Goal: Task Accomplishment & Management: Manage account settings

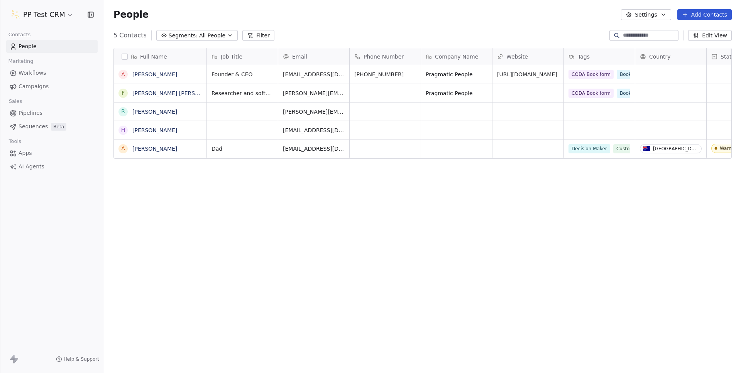
scroll to position [323, 631]
click at [423, 254] on div "Full Name A Ash [PERSON_NAME] F [PERSON_NAME] [PERSON_NAME] R [PERSON_NAME] H […" at bounding box center [422, 206] width 637 height 329
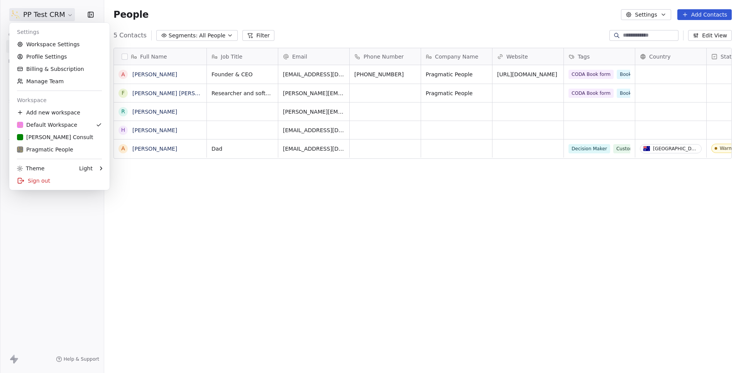
click at [59, 20] on html "PP Test CRM Contacts People Marketing Workflows Campaigns Sales Pipelines Seque…" at bounding box center [370, 186] width 741 height 373
click at [37, 135] on div "Orama Consult" at bounding box center [55, 137] width 76 height 8
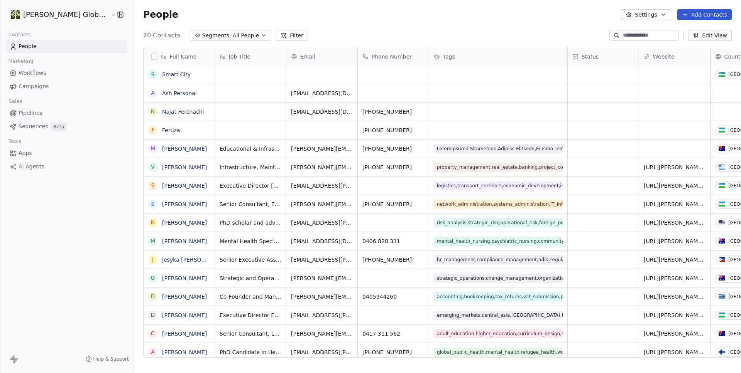
scroll to position [323, 630]
click at [41, 127] on span "Sequences" at bounding box center [33, 127] width 29 height 8
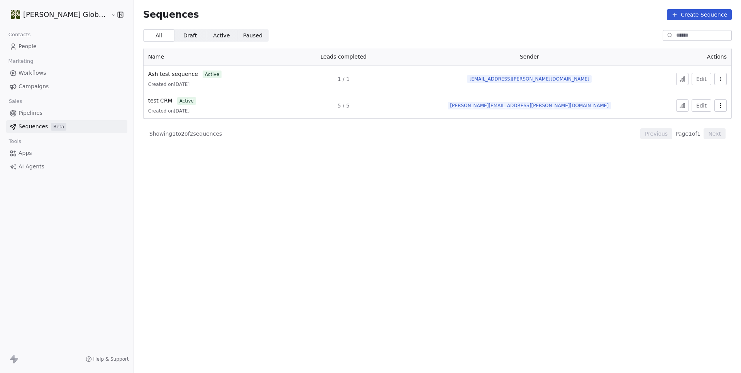
click at [721, 100] on div "Edit" at bounding box center [689, 106] width 73 height 12
click at [719, 106] on icon "button" at bounding box center [720, 106] width 6 height 6
click at [395, 147] on html "Orama Global Consult Contacts People Marketing Workflows Campaigns Sales Pipeli…" at bounding box center [370, 186] width 741 height 373
click at [346, 156] on section "Sequences Create Sequence All All Draft Draft Active Active Paused Paused Name …" at bounding box center [437, 186] width 607 height 373
click at [729, 106] on td "Edit" at bounding box center [689, 105] width 83 height 27
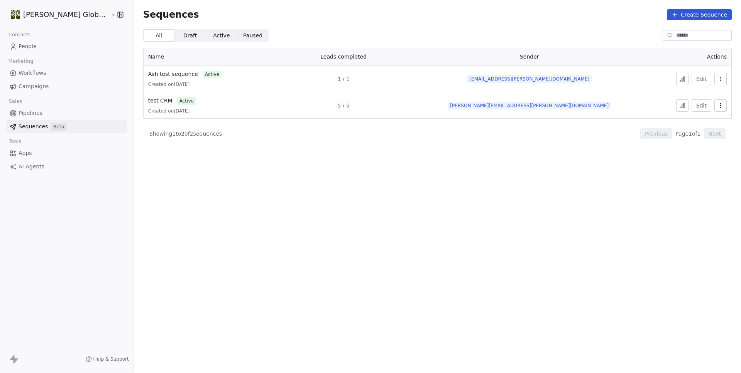
click at [720, 108] on icon "button" at bounding box center [720, 106] width 6 height 6
drag, startPoint x: 462, startPoint y: 140, endPoint x: 256, endPoint y: 143, distance: 206.0
click at [407, 145] on html "Orama Global Consult Contacts People Marketing Workflows Campaigns Sales Pipeli…" at bounding box center [370, 186] width 741 height 373
click at [148, 100] on span "test CRM" at bounding box center [160, 101] width 24 height 6
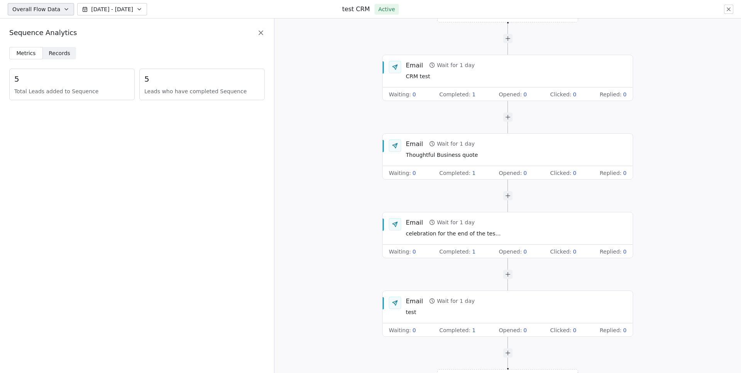
click at [108, 32] on div "Sequence Analytics" at bounding box center [136, 33] width 255 height 10
click at [69, 53] on span "Records Records" at bounding box center [60, 53] width 34 height 12
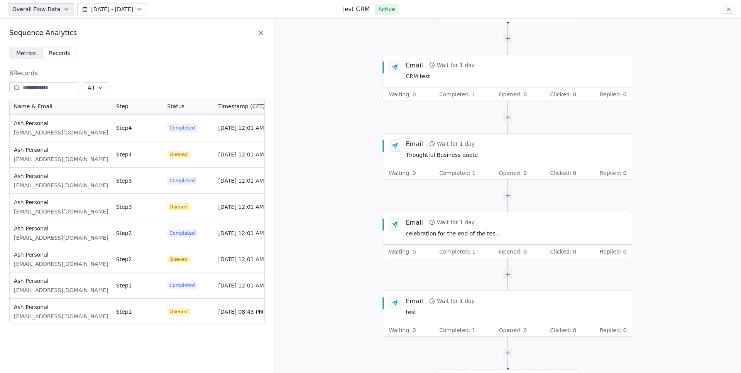
scroll to position [221, 250]
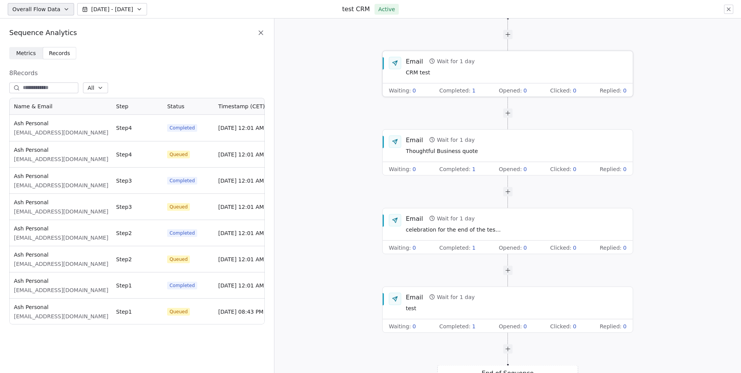
click at [490, 74] on div "Email Wait for 1 day CRM test" at bounding box center [516, 67] width 221 height 20
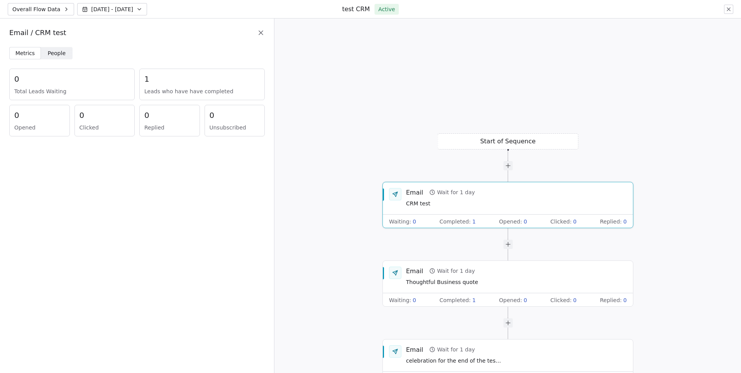
click at [41, 51] on span "People People" at bounding box center [57, 53] width 32 height 12
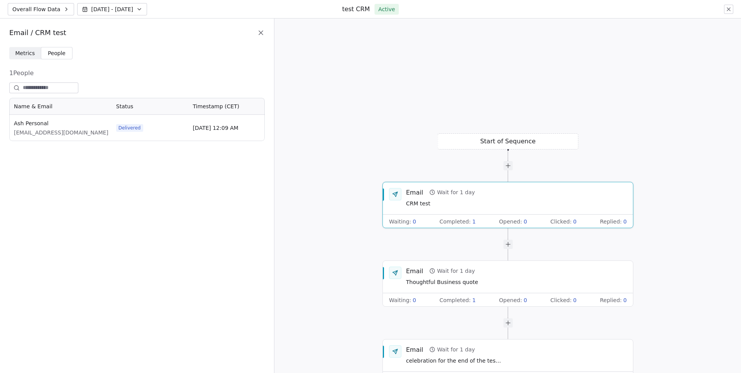
scroll to position [37, 250]
click at [97, 10] on span "Aug 05 - Aug 12" at bounding box center [112, 9] width 42 height 8
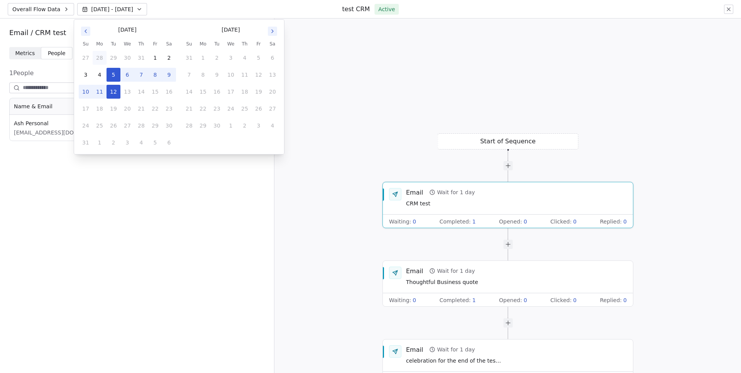
click at [105, 57] on button "28" at bounding box center [100, 58] width 14 height 14
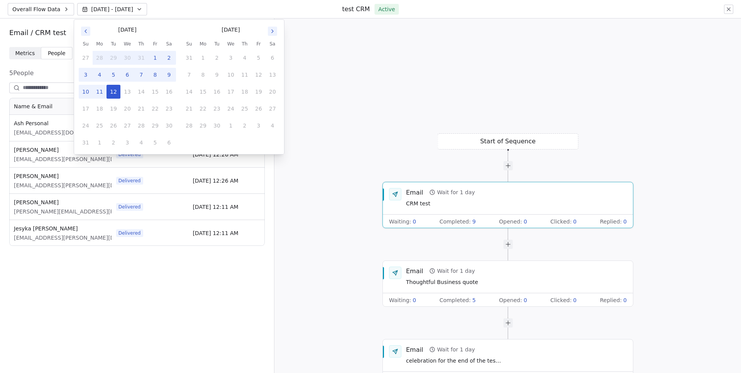
scroll to position [142, 250]
click at [68, 211] on span "[PERSON_NAME][EMAIL_ADDRESS][PERSON_NAME][DOMAIN_NAME]" at bounding box center [106, 212] width 184 height 8
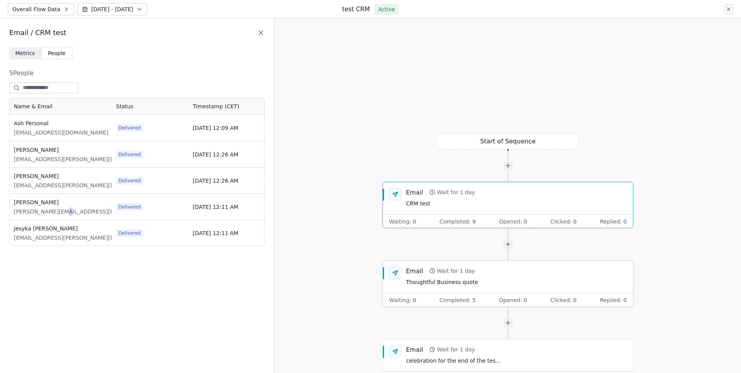
click at [496, 279] on div "Email Wait for 1 day Thoughtful Business quote" at bounding box center [516, 277] width 221 height 20
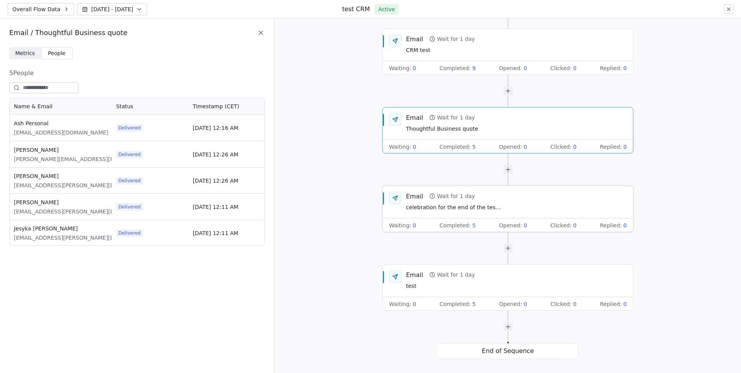
click at [505, 206] on div "Email Wait for 1 day celebration for the end of the testing" at bounding box center [516, 202] width 221 height 20
click at [486, 280] on div "Email Wait for 1 day test" at bounding box center [516, 281] width 221 height 20
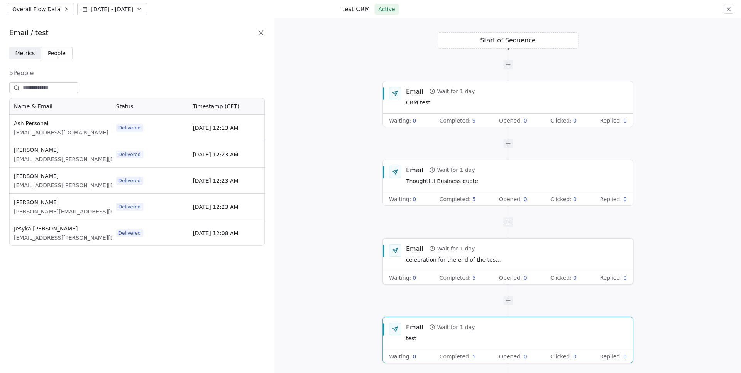
click at [497, 255] on div "Email Wait for 1 day celebration for the end of the testing" at bounding box center [454, 255] width 96 height 20
click at [501, 184] on div "Email Wait for 1 day Thoughtful Business quote" at bounding box center [516, 176] width 221 height 20
click at [501, 101] on div "Email Wait for 1 day CRM test" at bounding box center [516, 97] width 221 height 20
click at [71, 7] on div "Overall Flow Data Jul 28 - Aug 12" at bounding box center [77, 9] width 139 height 12
click at [68, 8] on button "Overall Flow Data" at bounding box center [41, 9] width 66 height 12
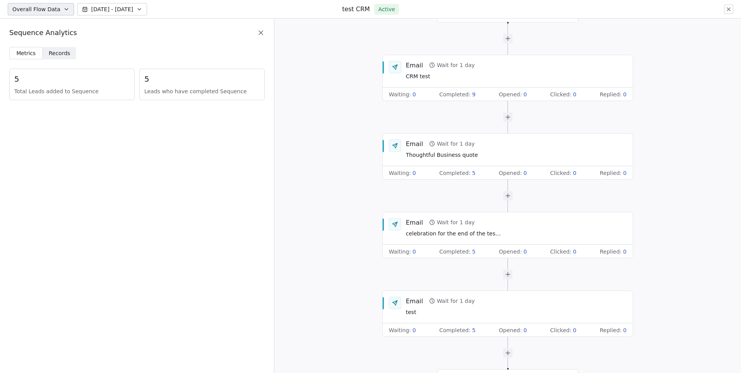
click at [68, 8] on button "Overall Flow Data" at bounding box center [41, 9] width 66 height 12
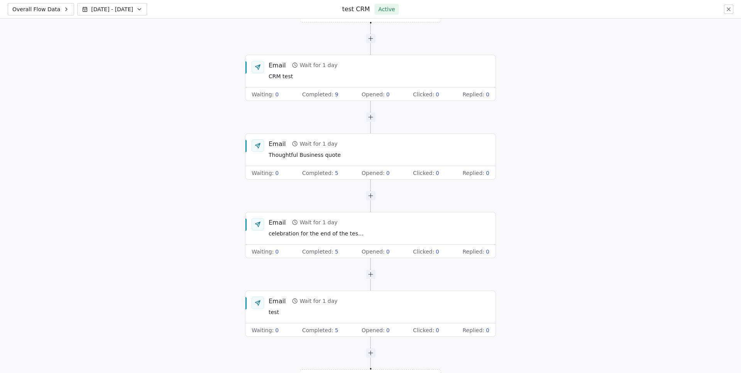
click at [68, 8] on button "Overall Flow Data" at bounding box center [41, 9] width 66 height 12
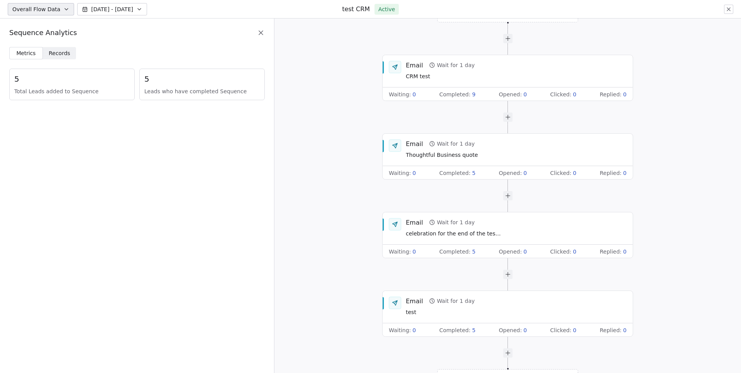
click at [55, 52] on span "Records" at bounding box center [60, 53] width 22 height 8
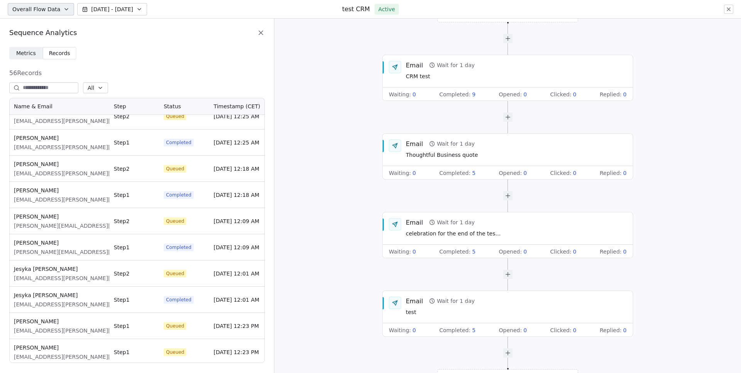
scroll to position [1221, 0]
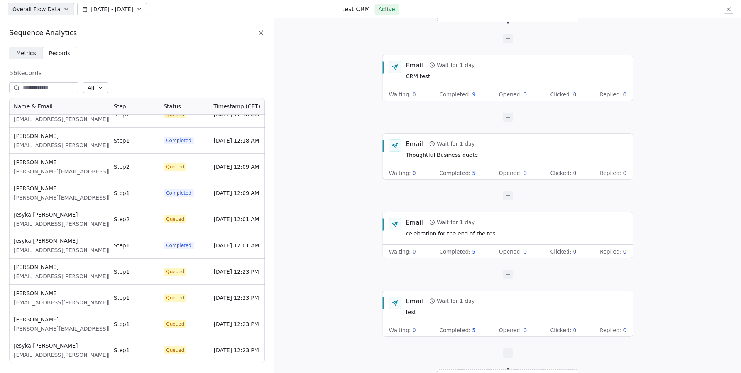
click at [125, 60] on div "Metrics Metrics Records Records 56 Records All Name & Email Step Status Timesta…" at bounding box center [137, 210] width 274 height 326
click at [113, 12] on span "Jul 28 - Aug 12" at bounding box center [112, 9] width 42 height 8
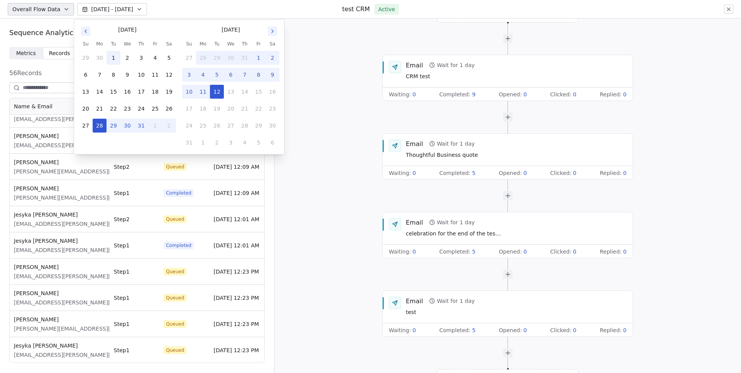
click at [109, 57] on button "1" at bounding box center [113, 58] width 14 height 14
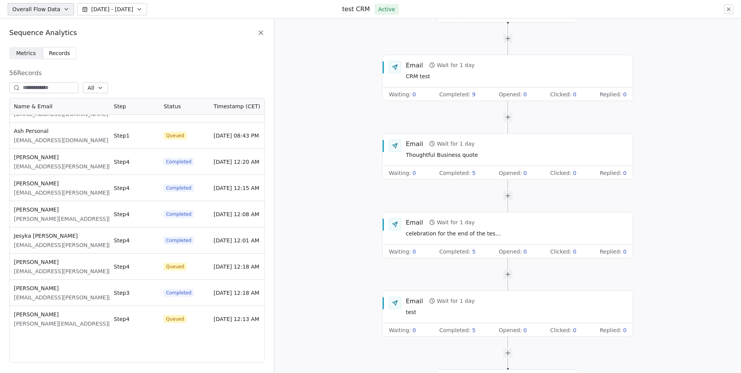
scroll to position [0, 0]
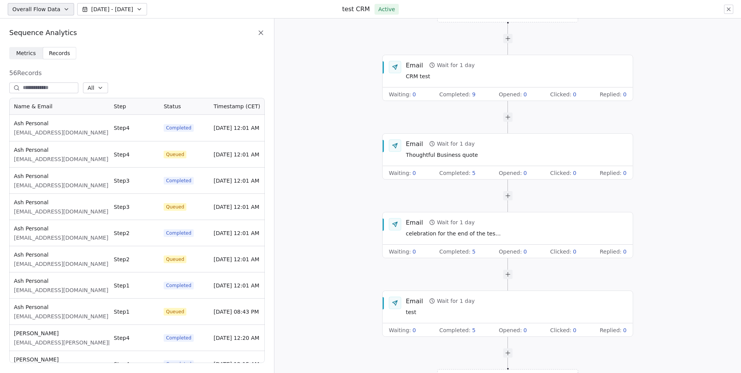
click at [243, 45] on div "Sequence Analytics" at bounding box center [137, 33] width 274 height 29
click at [729, 9] on icon at bounding box center [728, 9] width 3 height 3
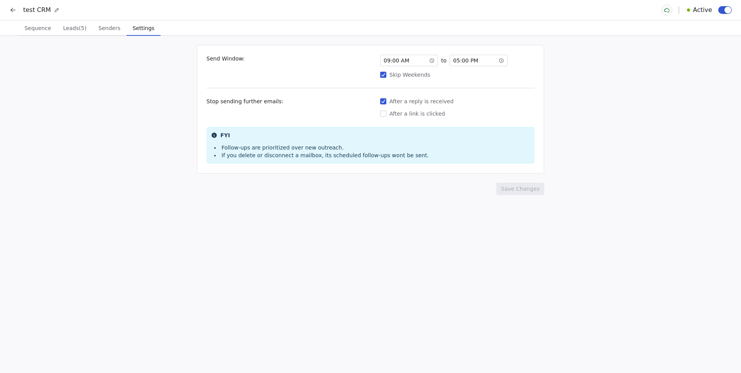
click at [131, 30] on span "Settings" at bounding box center [144, 28] width 28 height 11
click at [7, 8] on div "test CRM Active" at bounding box center [370, 10] width 741 height 20
click at [41, 35] on button "Sequence Sequence" at bounding box center [38, 27] width 39 height 15
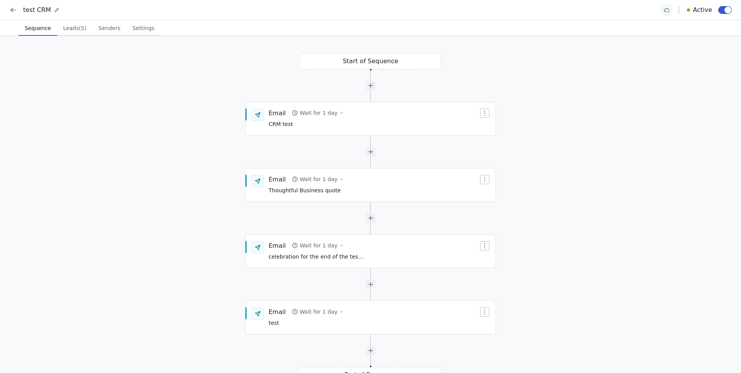
click at [16, 11] on icon at bounding box center [13, 10] width 8 height 8
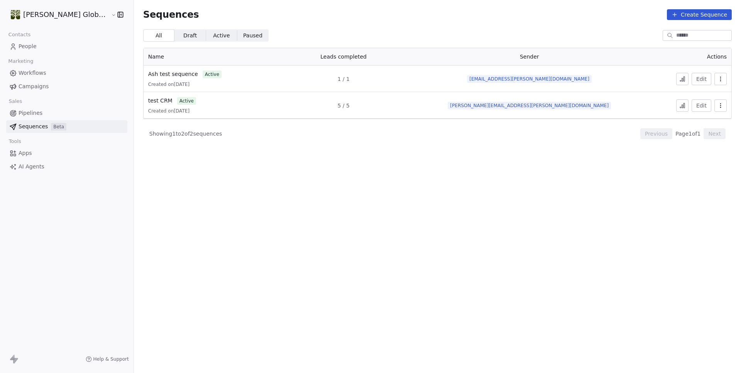
click at [53, 10] on html "Orama Global Consult Contacts People Marketing Workflows Campaigns Sales Pipeli…" at bounding box center [370, 186] width 741 height 373
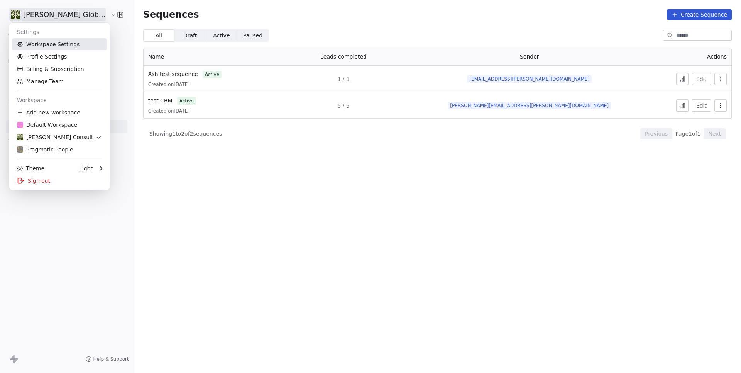
click at [38, 42] on link "Workspace Settings" at bounding box center [59, 44] width 94 height 12
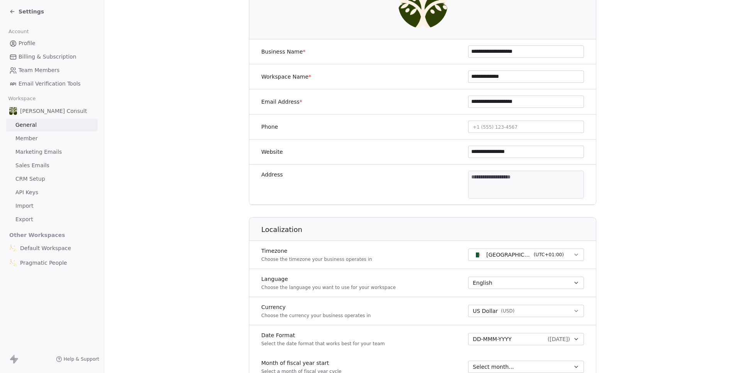
scroll to position [110, 0]
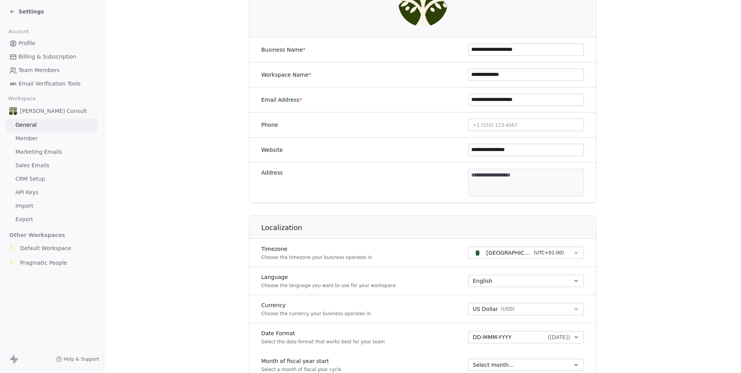
click at [534, 253] on span "( UTC+01:00 )" at bounding box center [549, 253] width 30 height 7
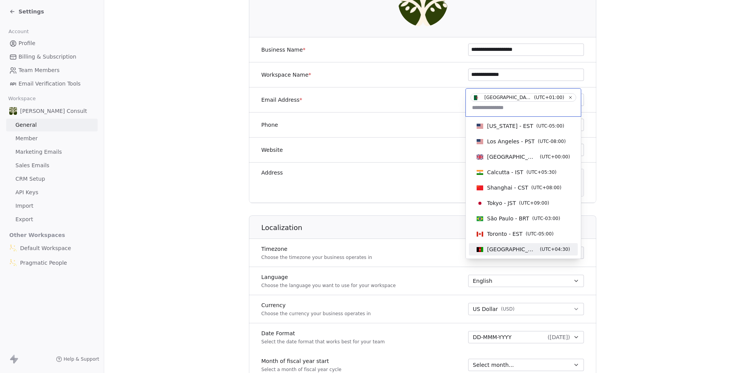
click at [403, 249] on html "**********" at bounding box center [370, 186] width 741 height 373
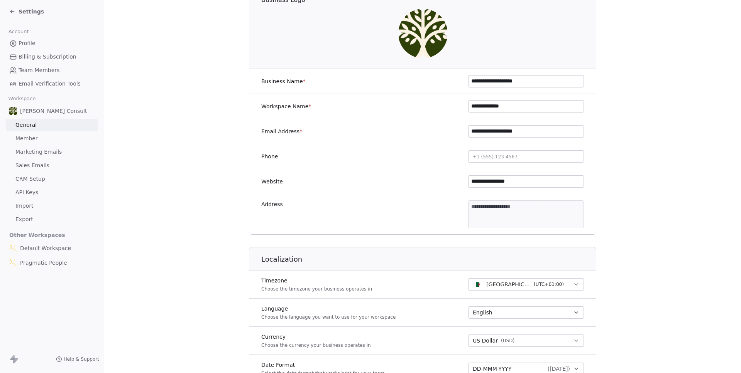
scroll to position [0, 0]
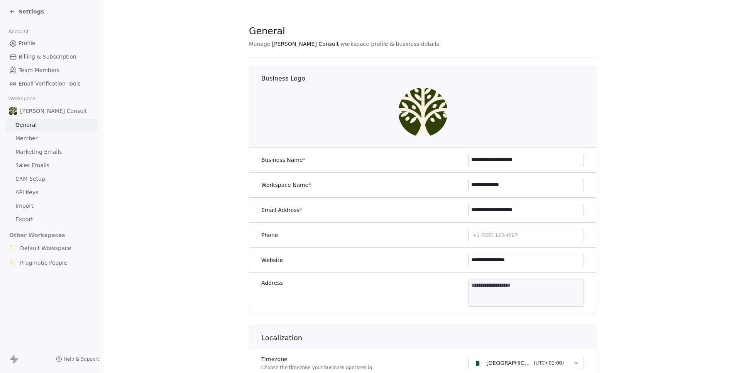
click at [167, 181] on section "**********" at bounding box center [422, 361] width 637 height 722
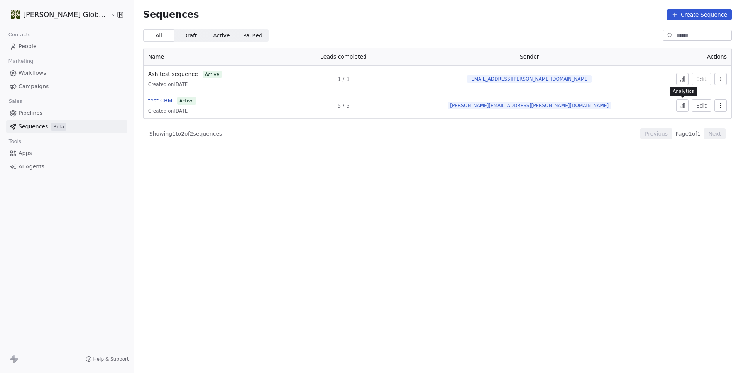
click at [148, 101] on span "test CRM" at bounding box center [160, 101] width 24 height 6
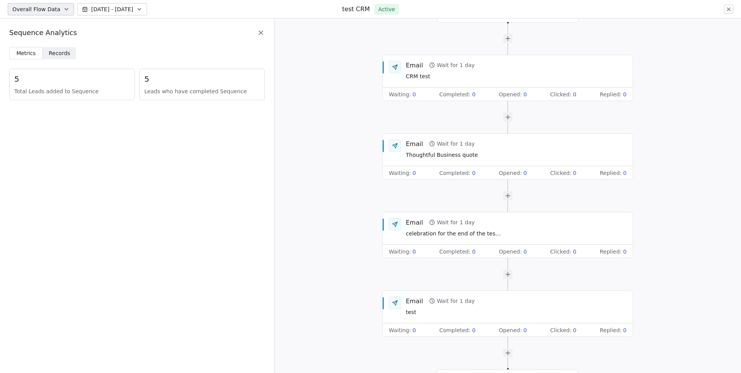
click at [45, 49] on span "Records Records" at bounding box center [60, 53] width 34 height 12
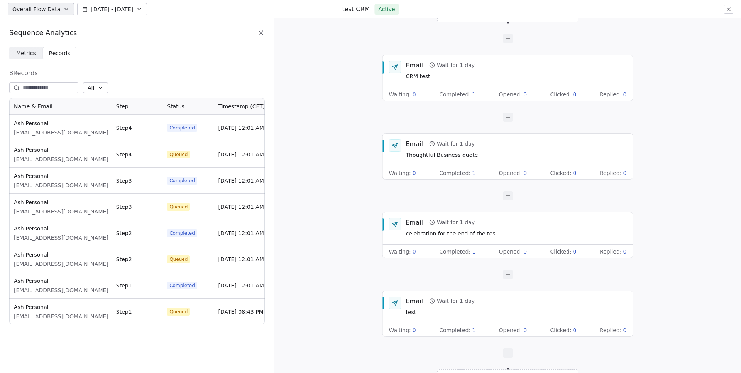
scroll to position [221, 250]
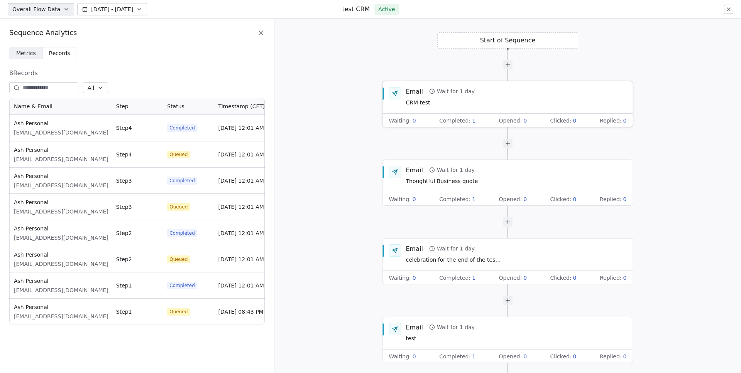
click at [461, 90] on div "Email Wait for 1 day" at bounding box center [440, 91] width 69 height 8
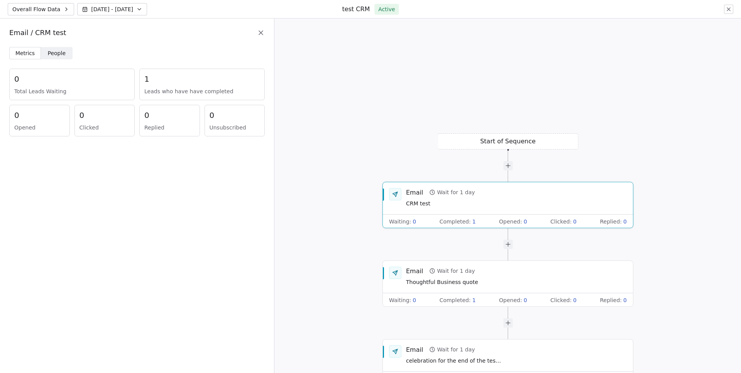
click at [68, 53] on span "People People" at bounding box center [57, 53] width 32 height 12
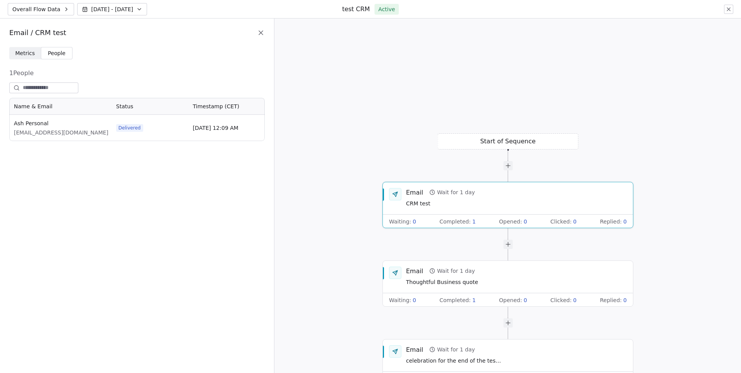
scroll to position [37, 250]
click at [127, 53] on div "Metrics Metrics People People" at bounding box center [136, 53] width 255 height 12
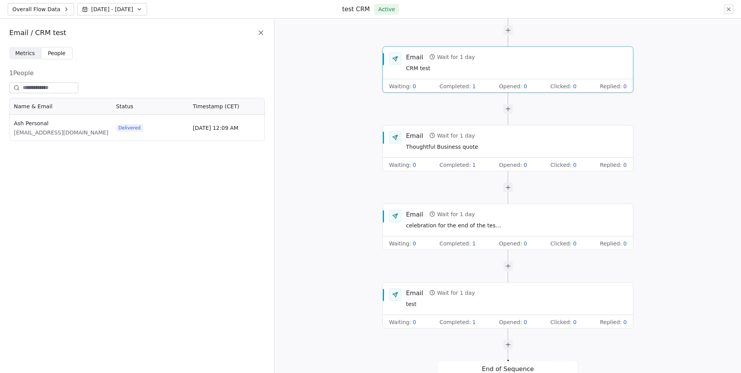
click at [118, 8] on span "Aug 05 - Aug 12" at bounding box center [112, 9] width 42 height 8
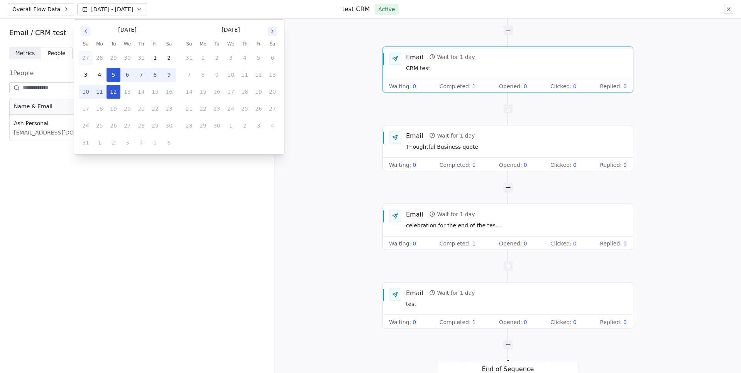
click at [88, 57] on button "27" at bounding box center [86, 58] width 14 height 14
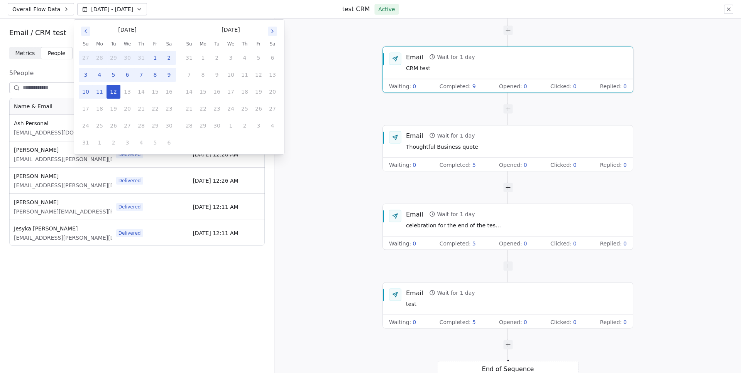
scroll to position [142, 250]
click at [72, 231] on span "Jesyka [PERSON_NAME]" at bounding box center [83, 229] width 139 height 8
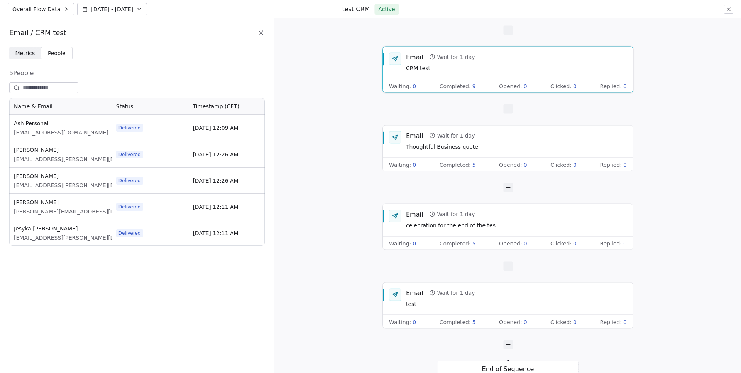
click at [159, 262] on div "Metrics Metrics People People 5 People Name & Email Status Timestamp (CET) Ash …" at bounding box center [137, 210] width 274 height 326
click at [217, 261] on div "Metrics Metrics People People 5 People Name & Email Status Timestamp (CET) Ash …" at bounding box center [137, 210] width 274 height 326
click at [436, 159] on div "Waiting : 0 Completed : 5 Opened : 0 Clicked : 0 Replied : 0" at bounding box center [508, 165] width 250 height 14
click at [15, 50] on span "Metrics" at bounding box center [25, 53] width 20 height 8
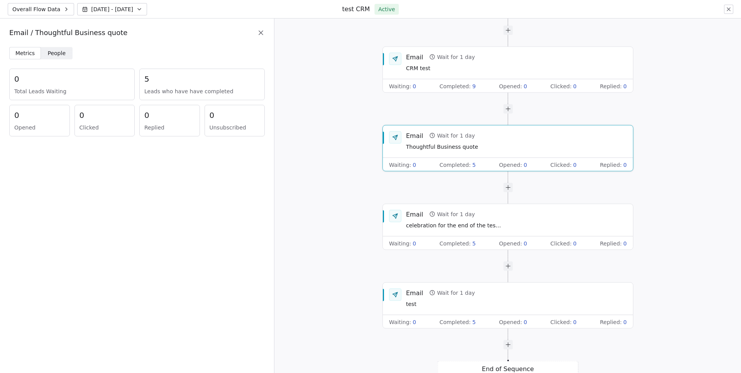
click at [44, 54] on span "People People" at bounding box center [57, 53] width 32 height 12
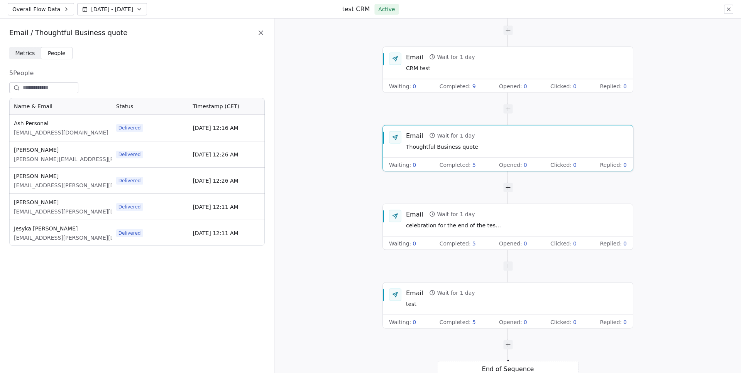
click at [219, 69] on div "5 People Name & Email Status Timestamp (CET) Ash Personal asholliday1@gmail.com…" at bounding box center [136, 157] width 255 height 177
click at [54, 8] on span "Overall Flow Data" at bounding box center [36, 9] width 48 height 8
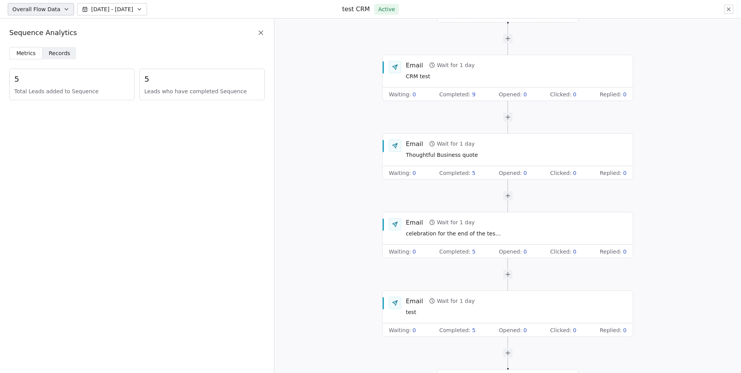
click at [268, 34] on div "Sequence Analytics" at bounding box center [137, 33] width 274 height 29
click at [265, 34] on div "Sequence Analytics" at bounding box center [137, 33] width 274 height 29
click at [506, 152] on div "Email Wait for 1 day Thoughtful Business quote" at bounding box center [516, 150] width 221 height 20
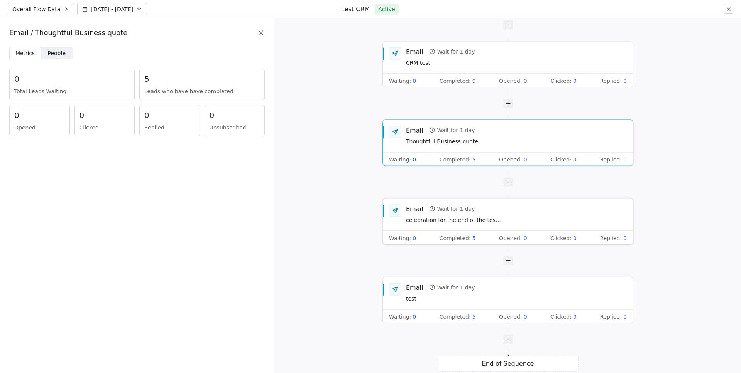
click at [531, 217] on div "Email Wait for 1 day celebration for the end of the testing" at bounding box center [516, 214] width 221 height 20
click at [511, 136] on div "Email Wait for 1 day Thoughtful Business quote" at bounding box center [516, 136] width 221 height 20
click at [496, 219] on span "celebration for the end of the testing" at bounding box center [454, 220] width 96 height 8
click at [62, 54] on span "People" at bounding box center [57, 53] width 18 height 8
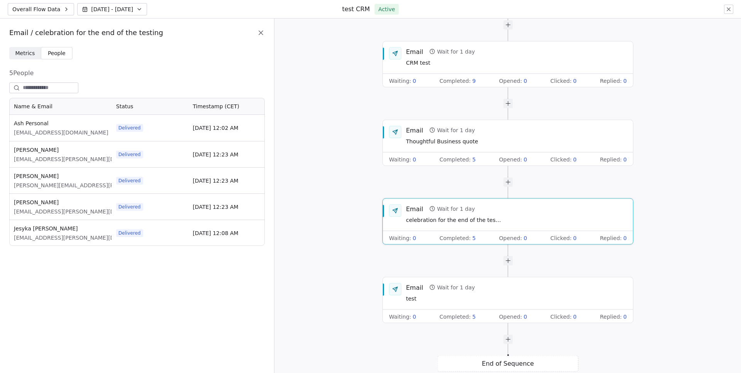
click at [725, 8] on icon at bounding box center [728, 9] width 6 height 6
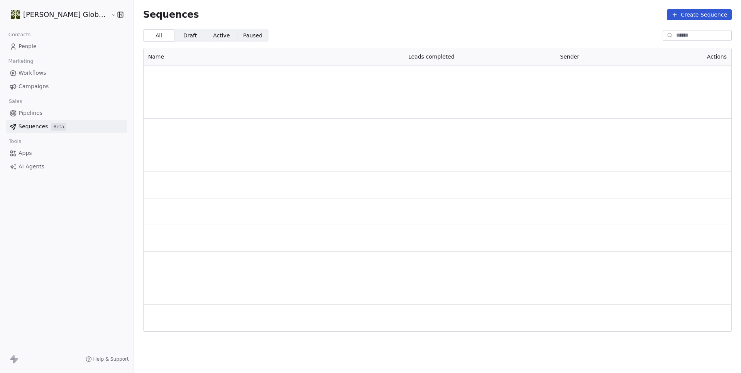
click at [568, 23] on div "Sequences Create Sequence" at bounding box center [437, 14] width 607 height 29
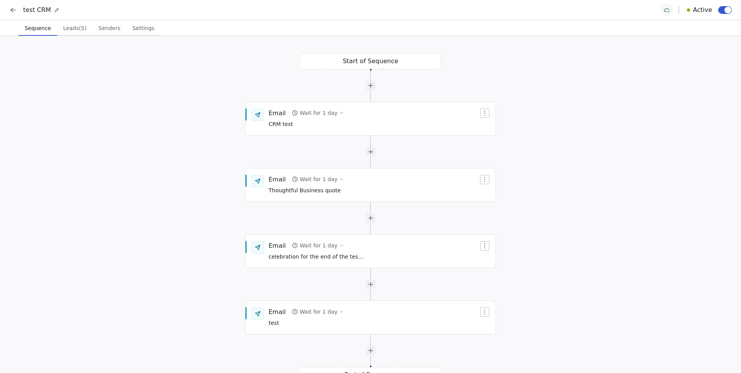
click at [78, 32] on span "Leads (5)" at bounding box center [75, 28] width 30 height 11
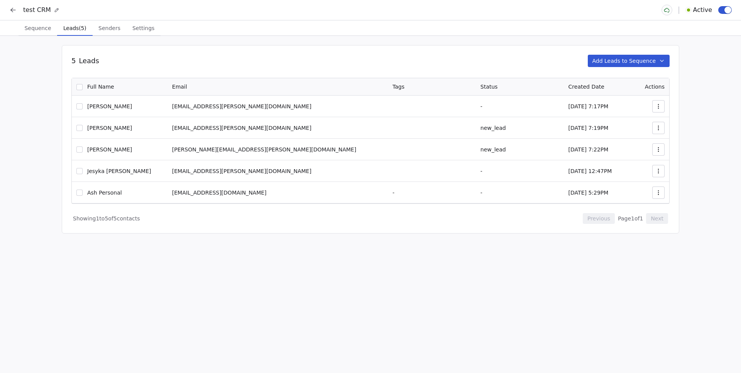
click at [95, 27] on span "Senders" at bounding box center [109, 28] width 28 height 11
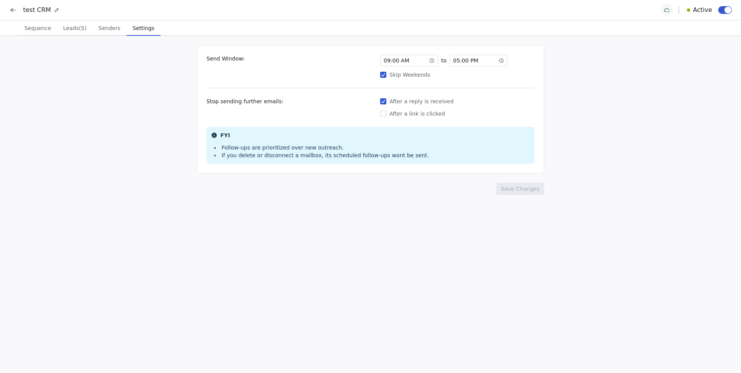
click at [133, 27] on span "Settings" at bounding box center [144, 28] width 28 height 11
click at [141, 177] on div "Send Window: 09 : 00 AM to 05 : 00 PM Skip Weekends Stop sending further emails…" at bounding box center [370, 205] width 741 height 338
click at [205, 213] on div "Send Window: 09 : 00 AM to 05 : 00 PM Skip Weekends Stop sending further emails…" at bounding box center [370, 205] width 741 height 338
click at [205, 205] on div "Send Window: 09 : 00 AM to 05 : 00 PM Skip Weekends Stop sending further emails…" at bounding box center [370, 205] width 741 height 338
click at [213, 219] on div "Send Window: 09 : 00 AM to 05 : 00 PM Skip Weekends Stop sending further emails…" at bounding box center [370, 205] width 741 height 338
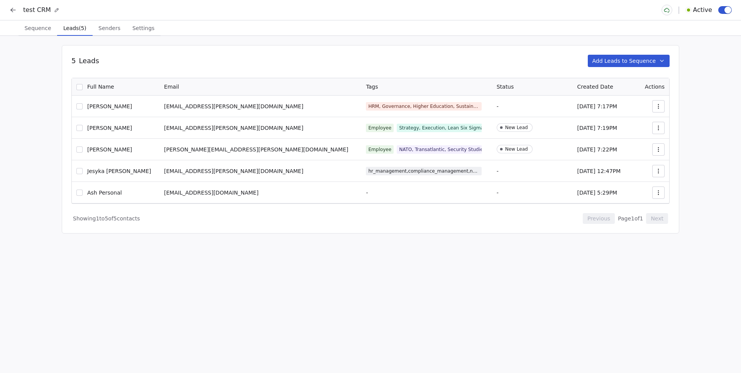
click at [83, 32] on span "Leads (5)" at bounding box center [74, 28] width 29 height 11
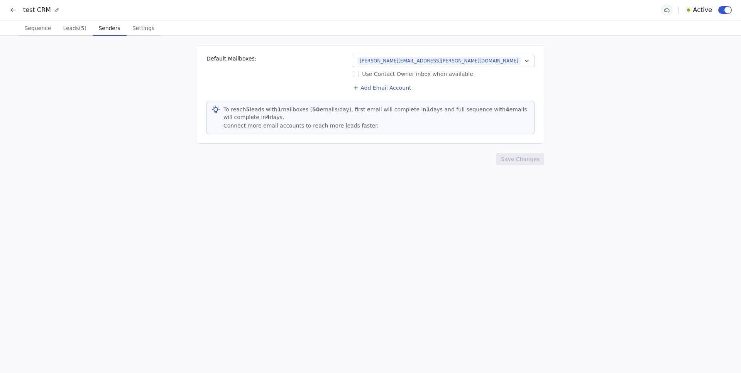
click at [98, 29] on span "Senders" at bounding box center [110, 28] width 28 height 11
click at [11, 25] on div "Sequence Sequence Leads (5) Leads (5) Senders Senders Settings Settings" at bounding box center [370, 27] width 741 height 15
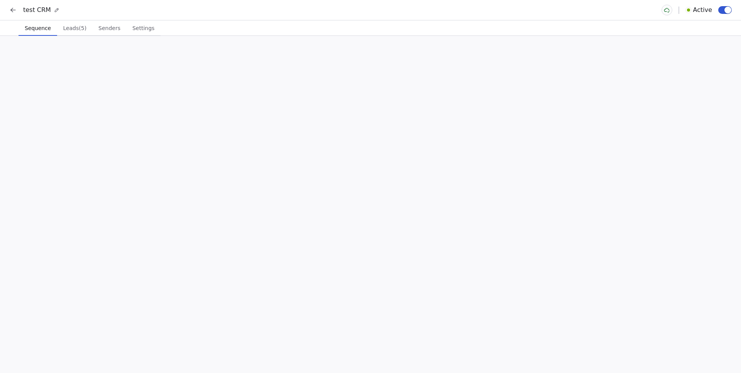
click at [32, 29] on span "Sequence" at bounding box center [38, 28] width 32 height 11
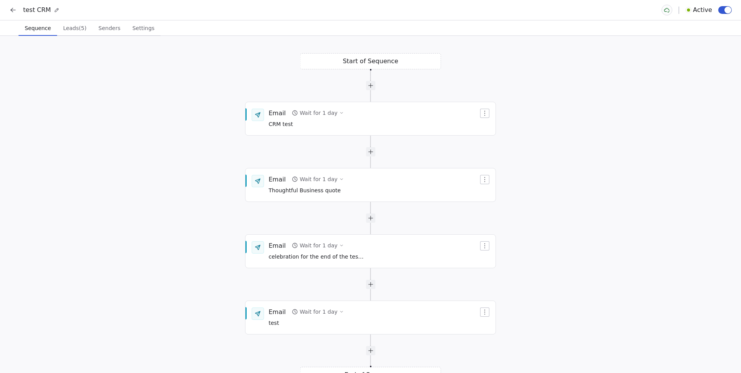
click at [112, 23] on span "Senders" at bounding box center [109, 28] width 28 height 11
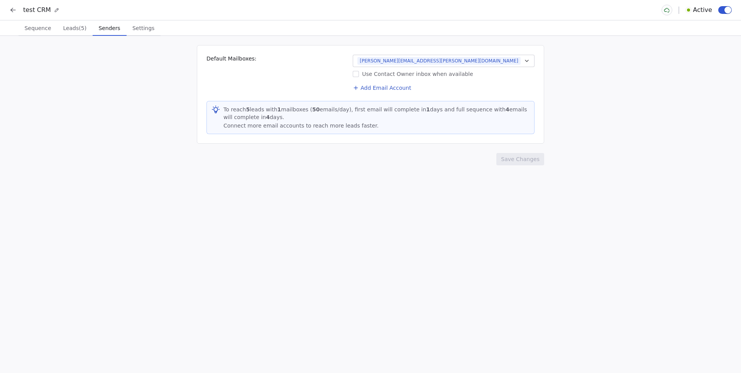
click at [84, 151] on div "Default Mailboxes: Peggy@orama-consult.com Use Contact Owner inbox when availab…" at bounding box center [370, 205] width 741 height 338
click at [84, 27] on span "Leads (5)" at bounding box center [75, 28] width 30 height 11
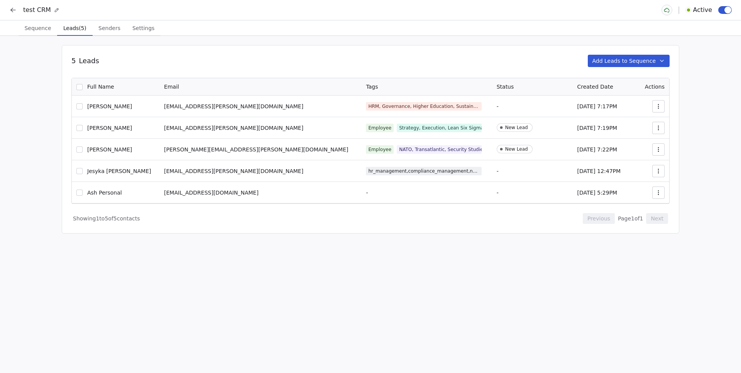
click at [52, 31] on span "Sequence" at bounding box center [37, 28] width 33 height 11
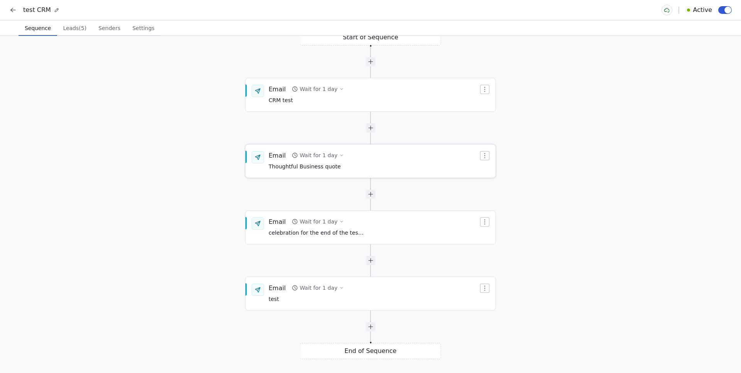
click at [332, 160] on button "Wait for 1 day" at bounding box center [318, 155] width 58 height 11
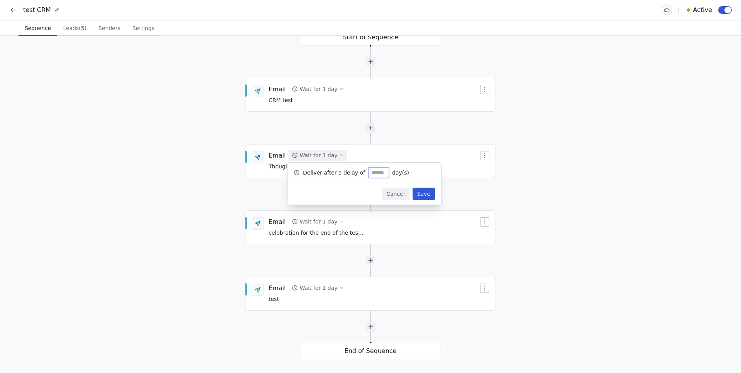
click at [122, 44] on div "Start of Sequence Email Wait for 1 day CRM test End of Sequence Email Wait for …" at bounding box center [370, 205] width 741 height 338
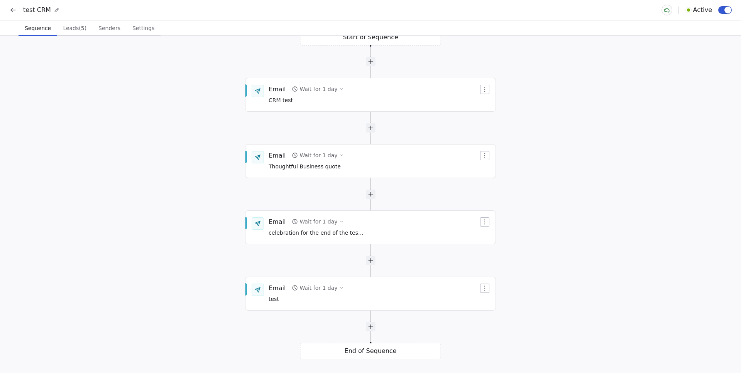
click at [12, 9] on icon at bounding box center [12, 9] width 2 height 2
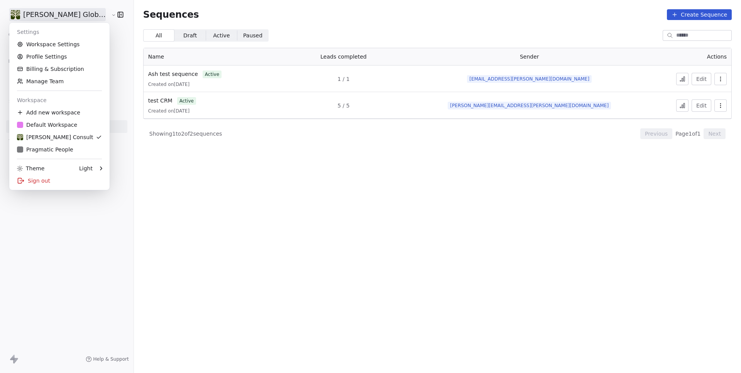
click at [29, 15] on html "Orama Global Consult Contacts People Marketing Workflows Campaigns Sales Pipeli…" at bounding box center [370, 186] width 741 height 373
click at [40, 177] on div "Sign out" at bounding box center [59, 181] width 94 height 12
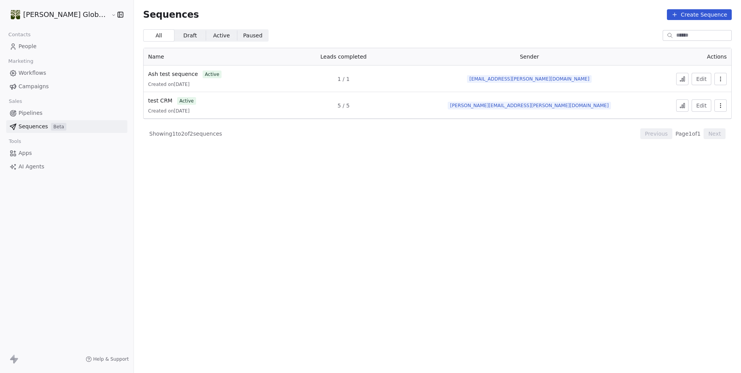
click at [434, 191] on section "Sequences Create Sequence All All Draft Draft Active Active Paused Paused Name …" at bounding box center [437, 186] width 607 height 373
click at [426, 203] on section "Sequences Create Sequence All All Draft Draft Active Active Paused Paused Name …" at bounding box center [437, 186] width 607 height 373
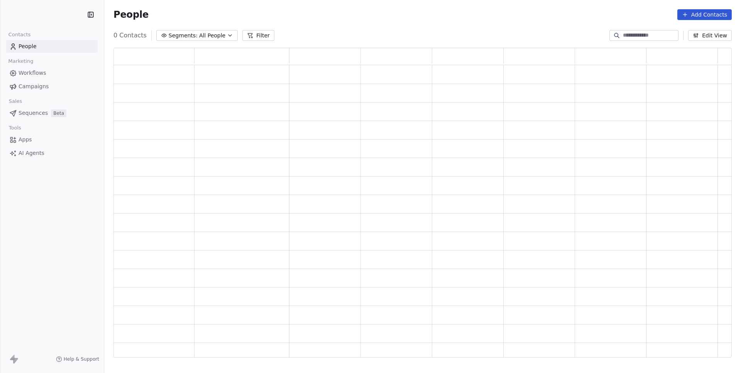
scroll to position [304, 612]
